Goal: Task Accomplishment & Management: Manage account settings

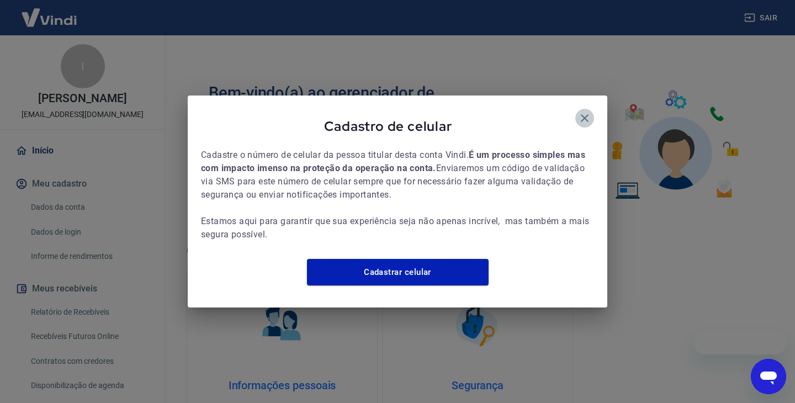
click at [588, 111] on icon "button" at bounding box center [584, 117] width 13 height 13
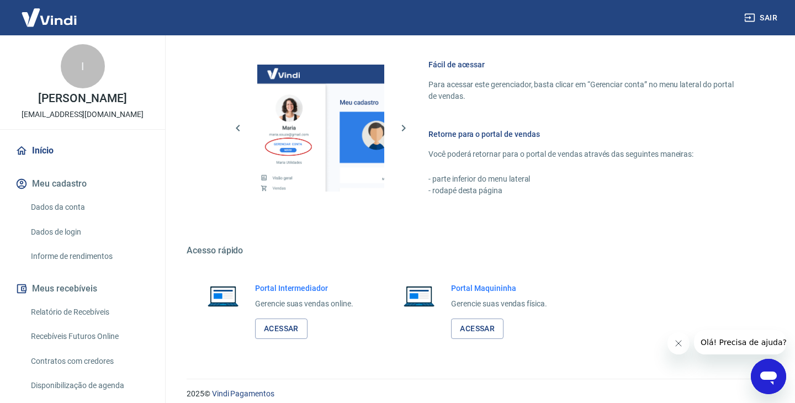
scroll to position [480, 0]
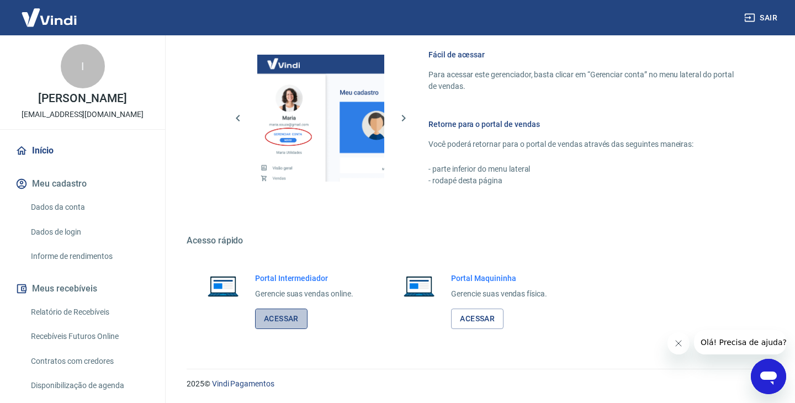
click at [291, 319] on link "Acessar" at bounding box center [281, 318] width 52 height 20
click at [732, 153] on div "Retorne para o portal de vendas Você poderá retornar para o portal de vendas at…" at bounding box center [584, 153] width 313 height 68
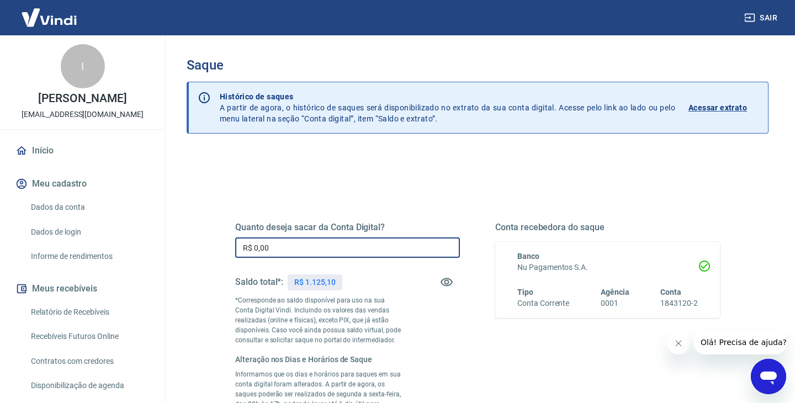
click at [329, 252] on input "R$ 0,00" at bounding box center [347, 247] width 225 height 20
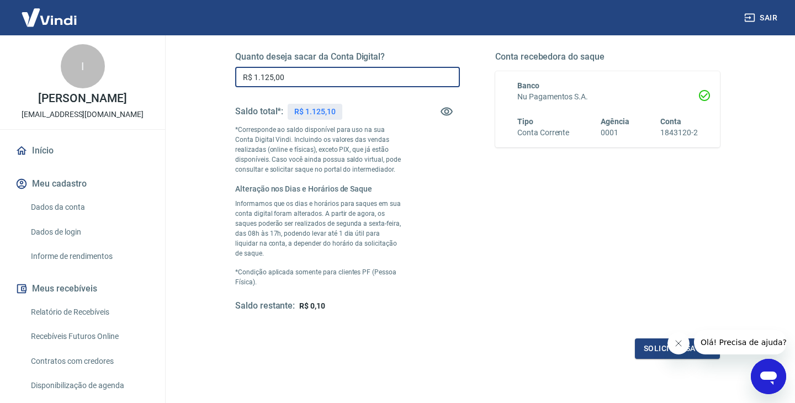
scroll to position [246, 0]
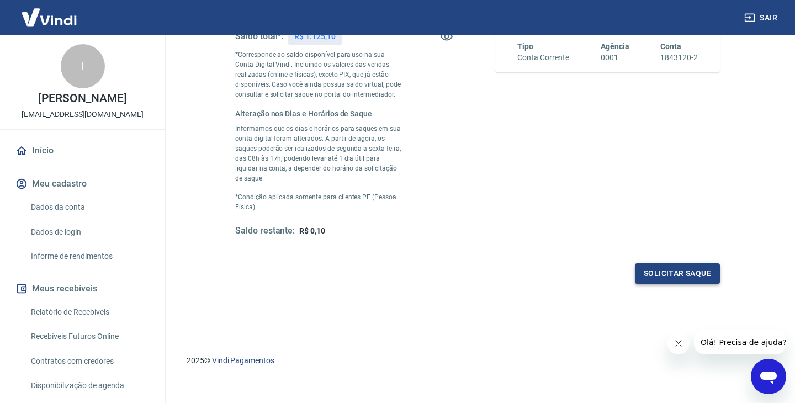
type input "R$ 1.125,00"
click at [656, 265] on button "Solicitar saque" at bounding box center [677, 273] width 85 height 20
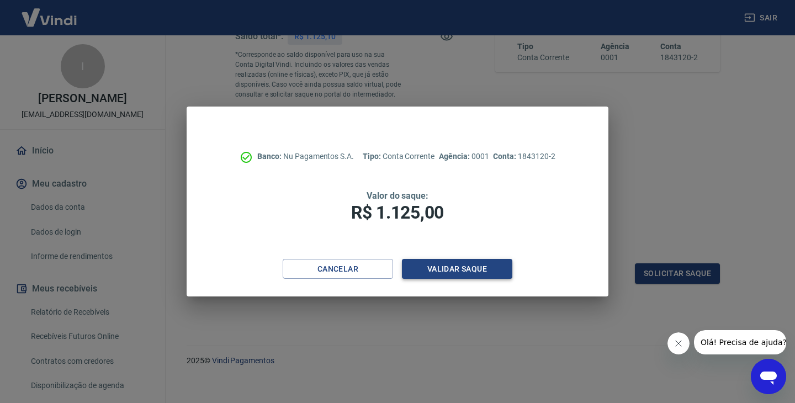
click at [488, 264] on button "Validar saque" at bounding box center [457, 269] width 110 height 20
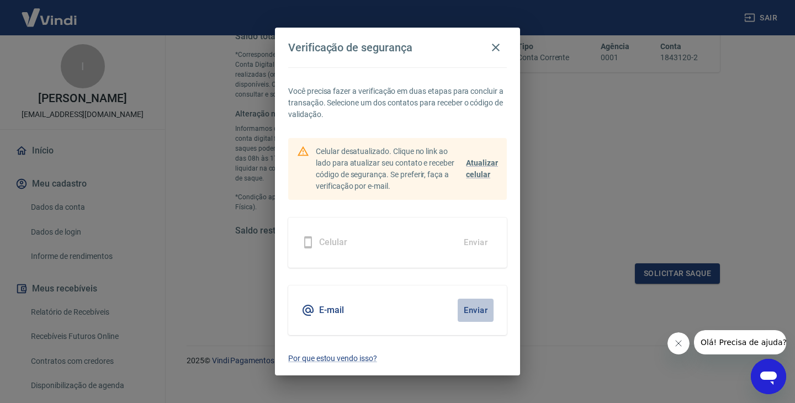
click at [476, 307] on button "Enviar" at bounding box center [475, 310] width 36 height 23
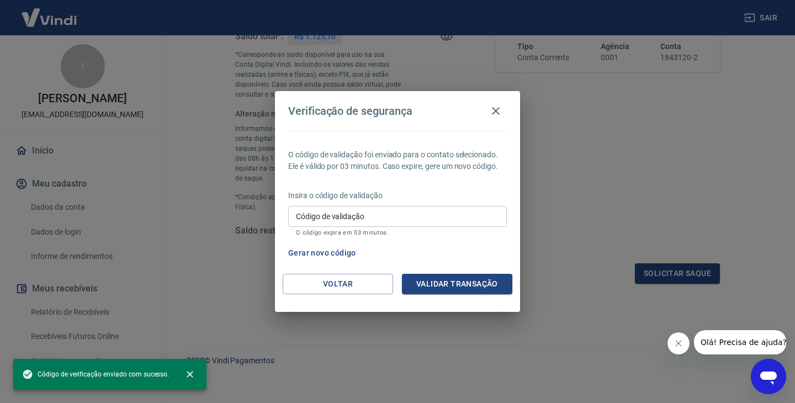
click at [367, 213] on input "Código de validação" at bounding box center [397, 216] width 219 height 20
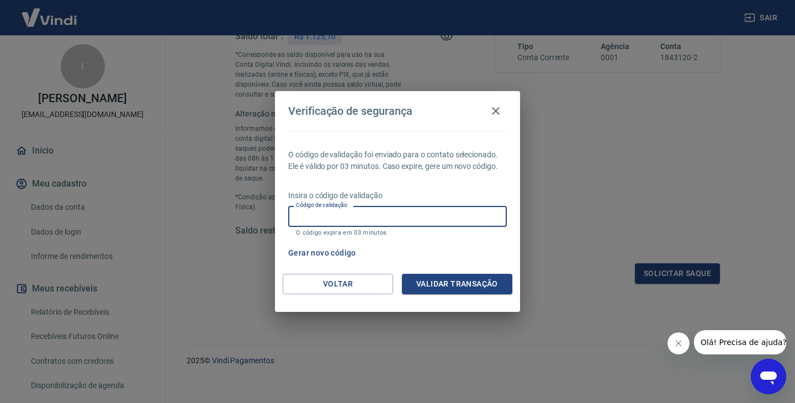
paste input "643208"
type input "643208"
click at [452, 285] on button "Validar transação" at bounding box center [457, 284] width 110 height 20
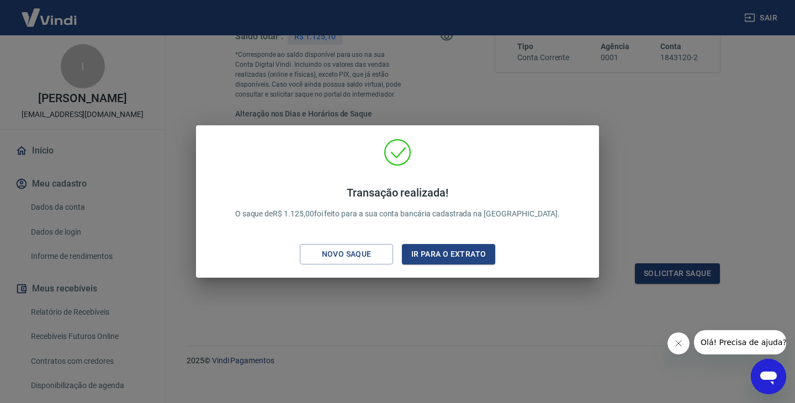
click at [457, 110] on div "Transação realizada! O saque de R$ 1.125,00 foi feito para a sua conta bancária…" at bounding box center [397, 201] width 795 height 403
